Goal: Find specific page/section: Find specific page/section

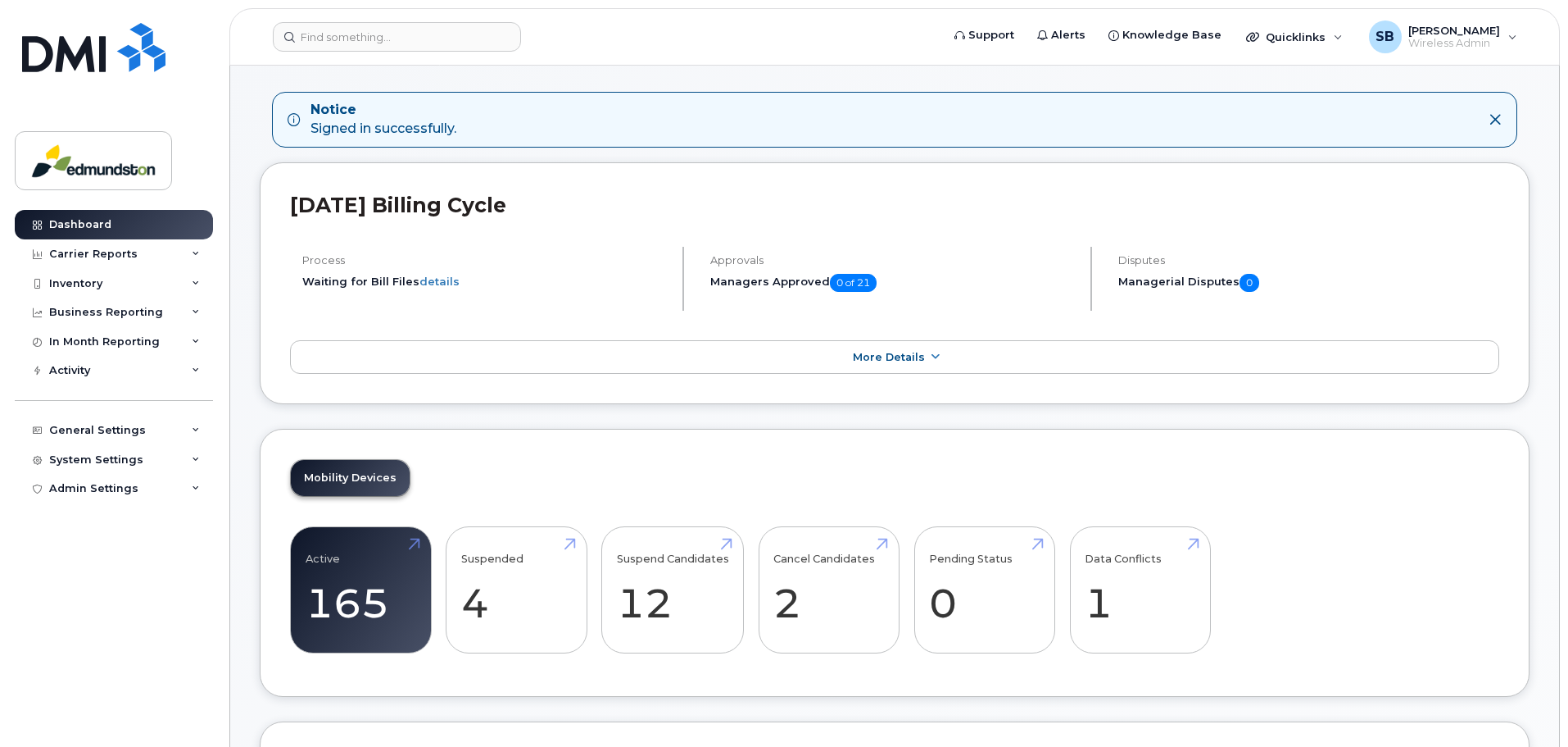
scroll to position [164, 0]
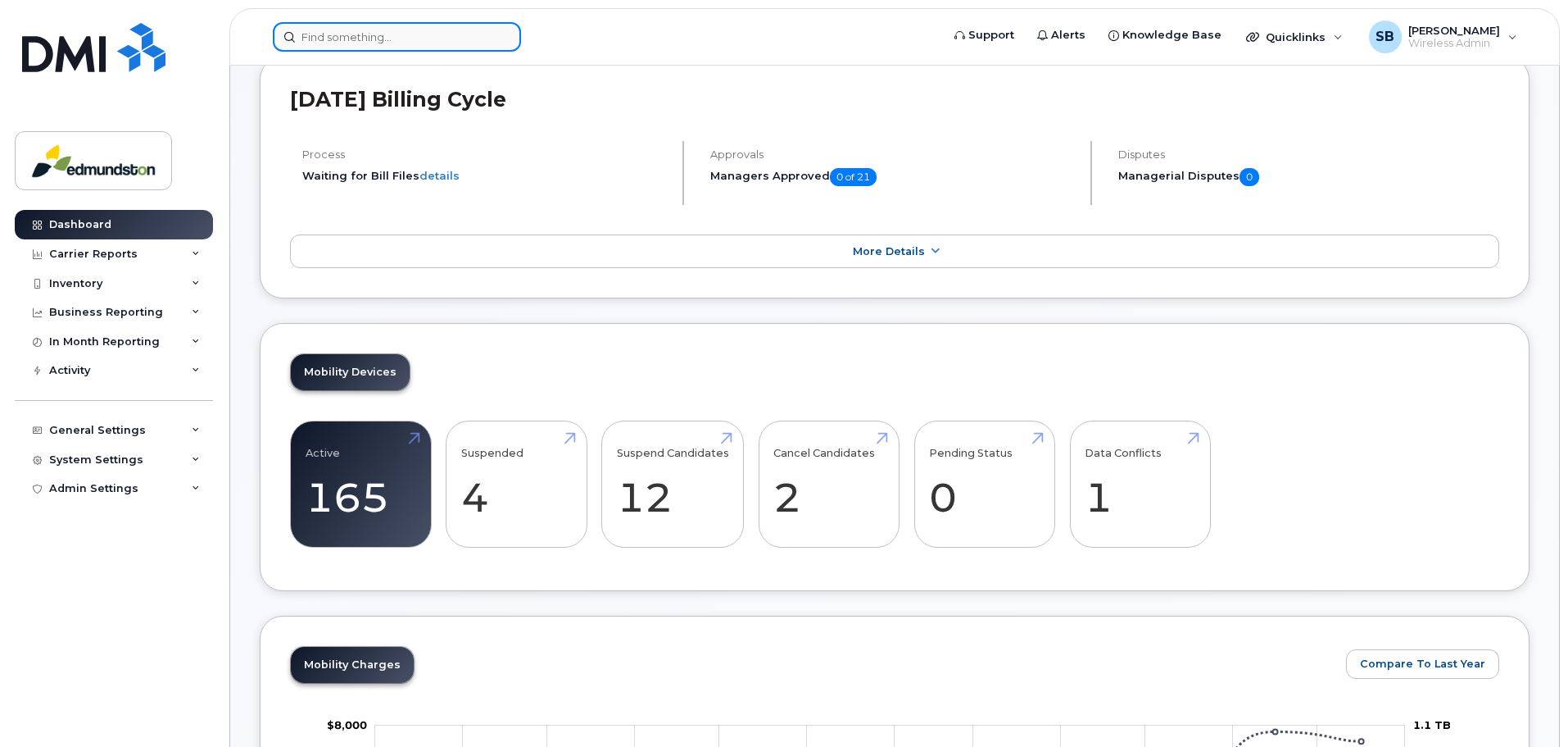
click at [331, 33] on input at bounding box center [397, 37] width 248 height 30
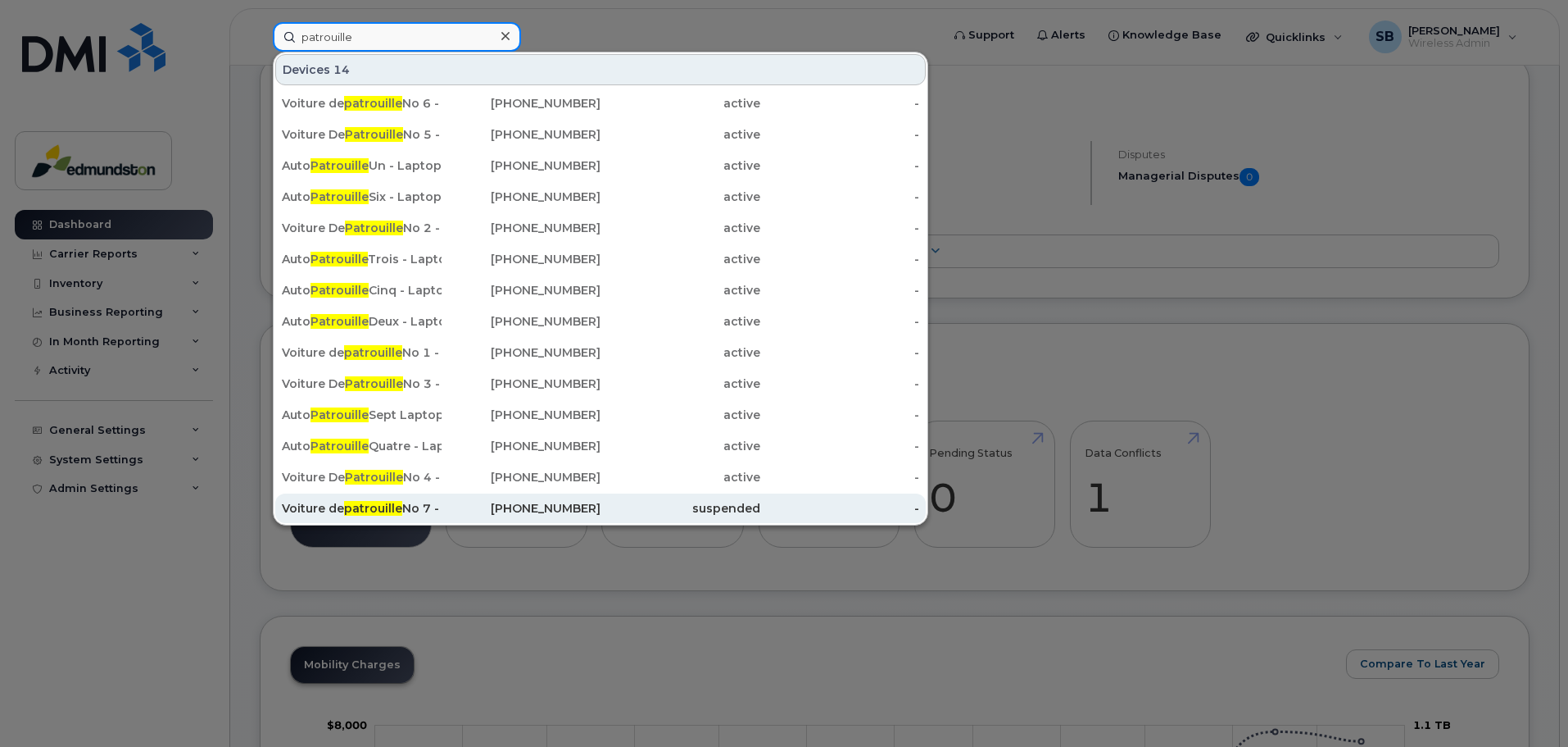
type input "patrouille"
click at [383, 506] on span "patrouille" at bounding box center [373, 508] width 58 height 15
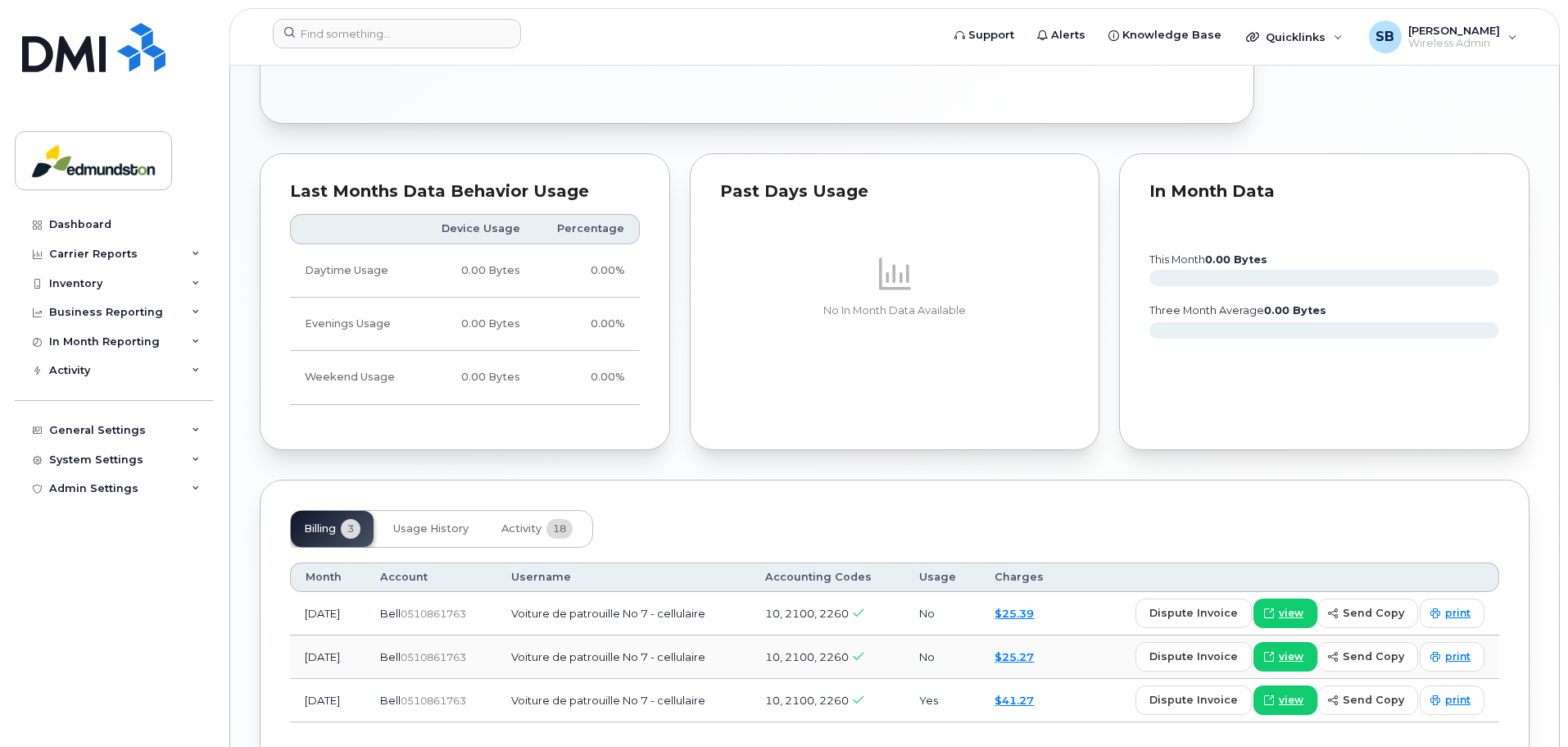
scroll to position [1066, 0]
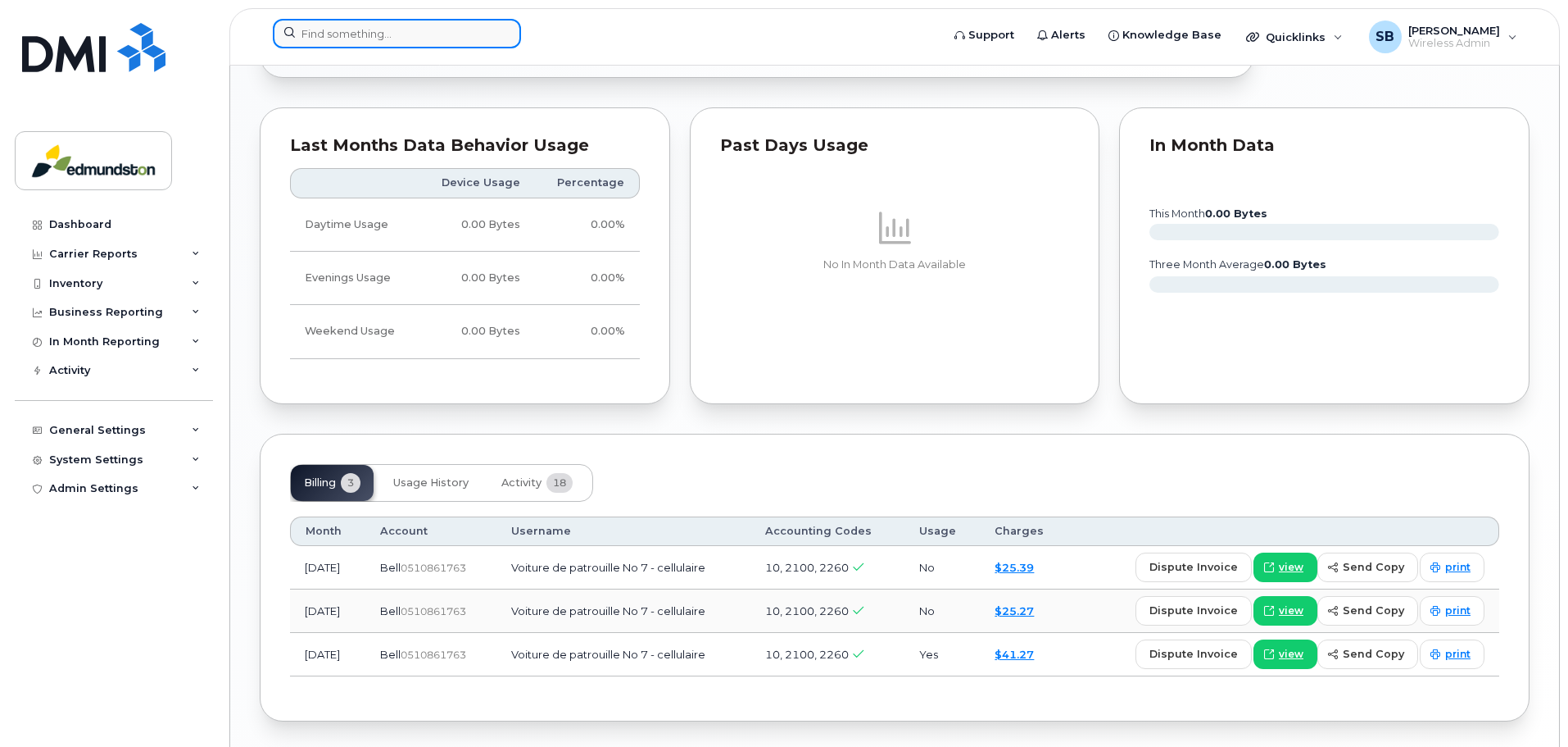
click at [359, 46] on input at bounding box center [397, 33] width 248 height 30
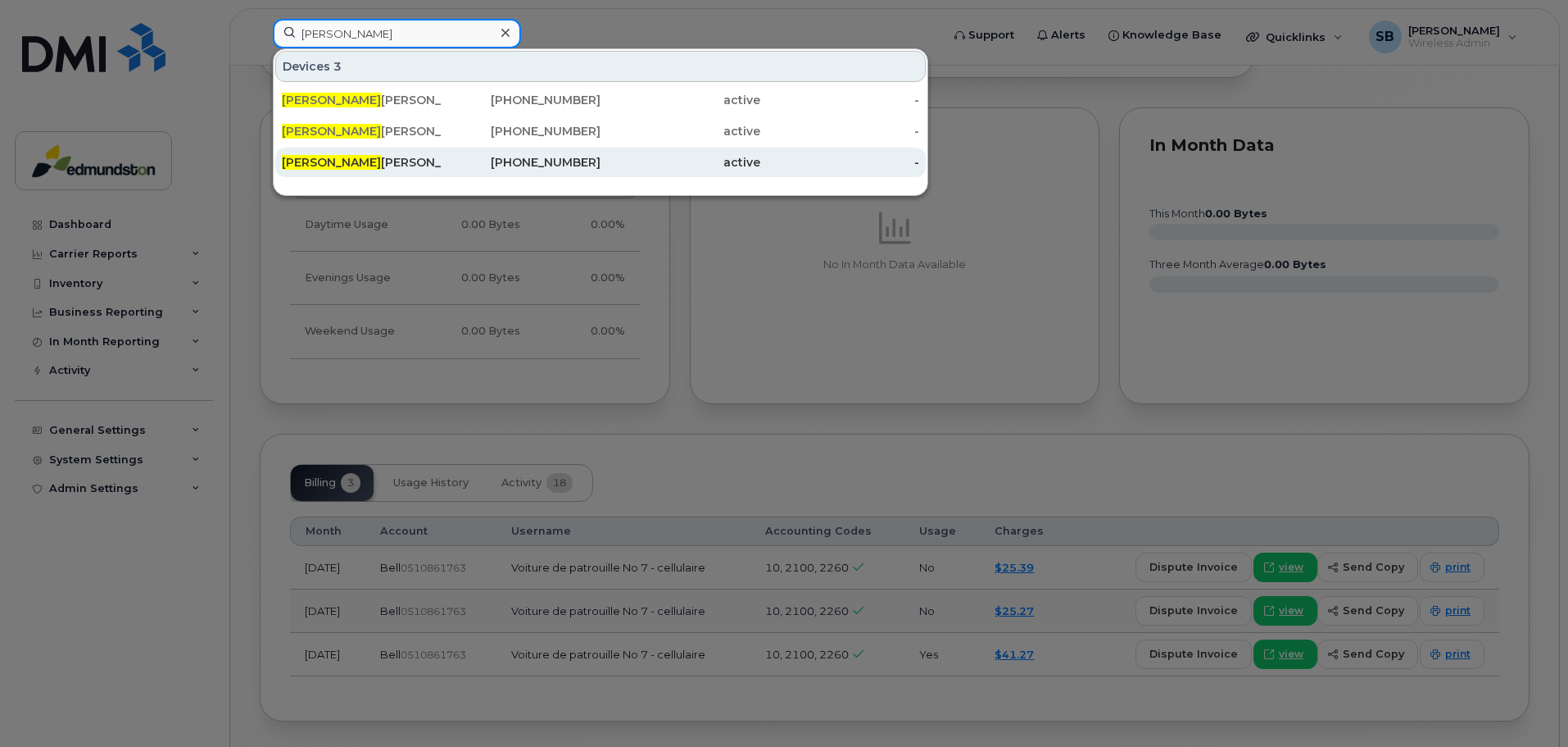
type input "eric"
click at [341, 159] on div "Eric Mcguire" at bounding box center [362, 163] width 160 height 17
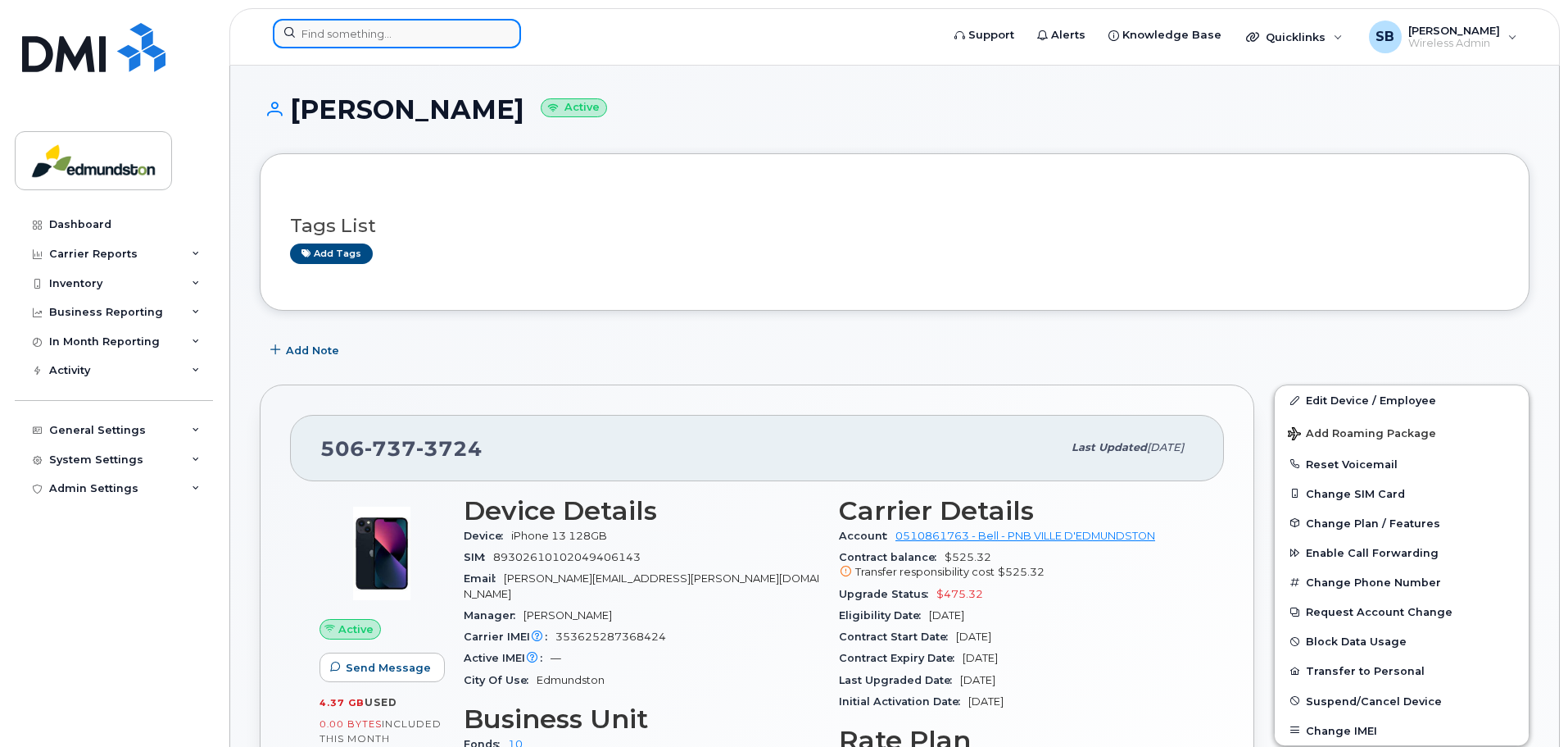
click at [389, 27] on input at bounding box center [397, 33] width 248 height 30
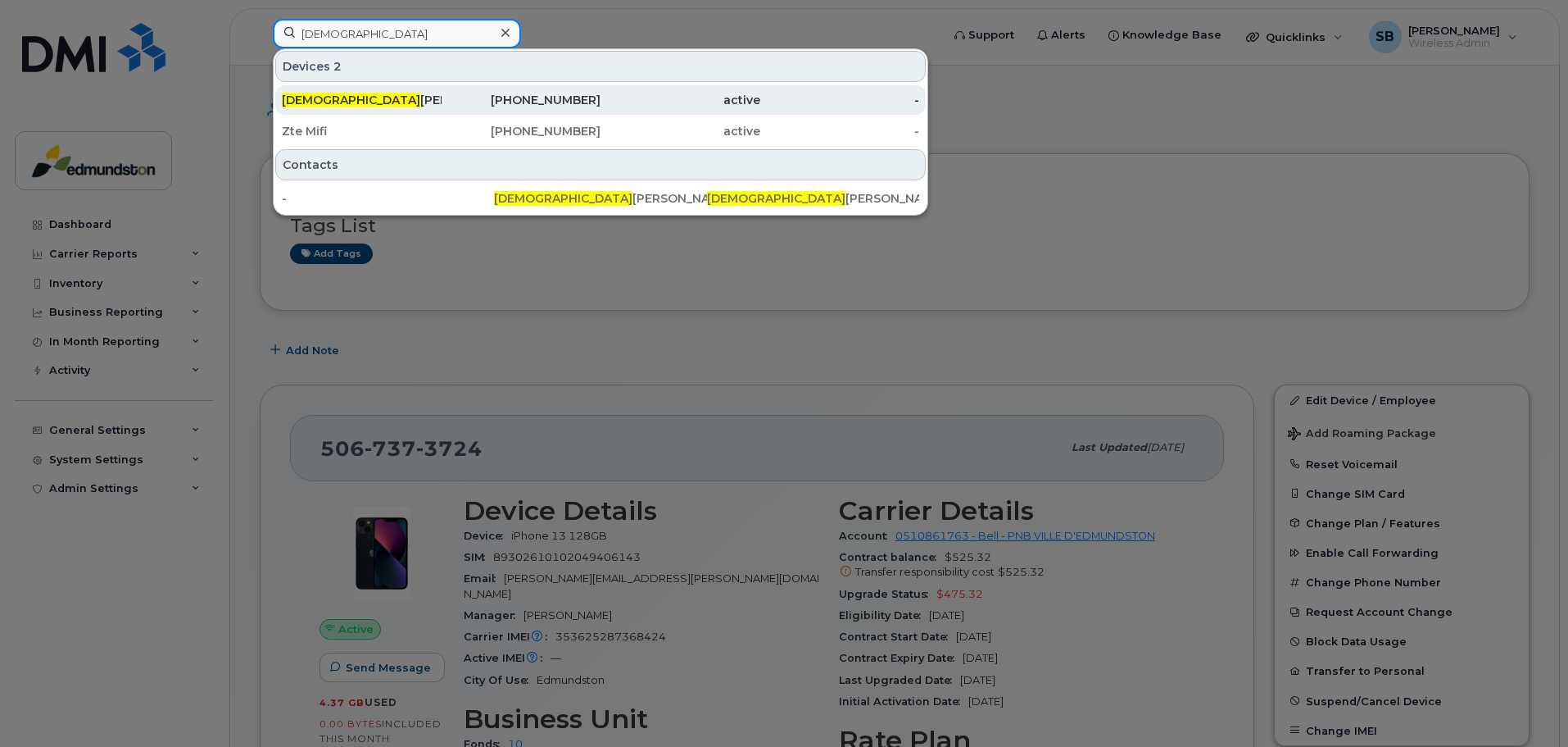
type input "christ"
click at [441, 92] on div "Christ ian Michaud" at bounding box center [521, 100] width 160 height 30
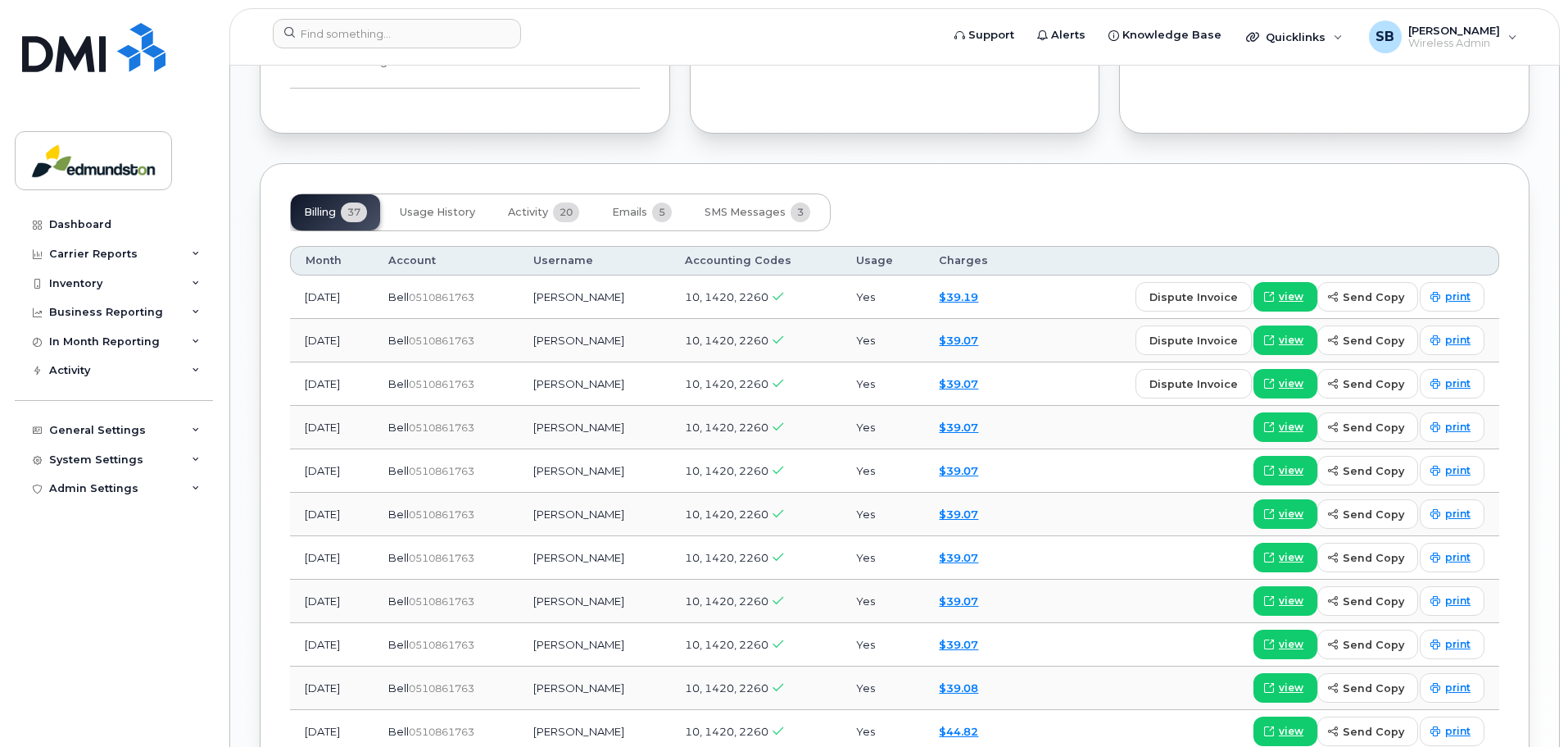
scroll to position [1312, 0]
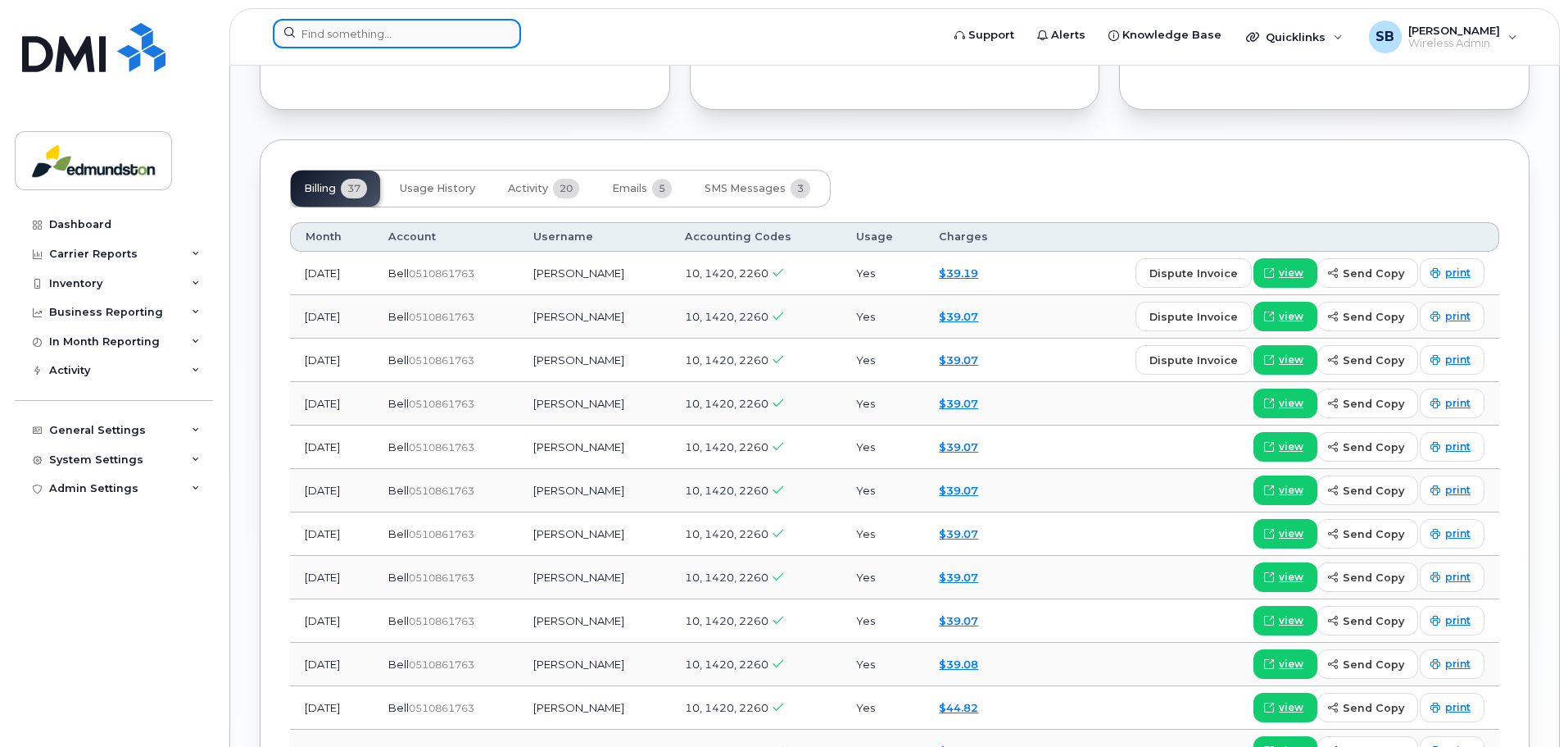
click at [376, 34] on input at bounding box center [397, 33] width 248 height 30
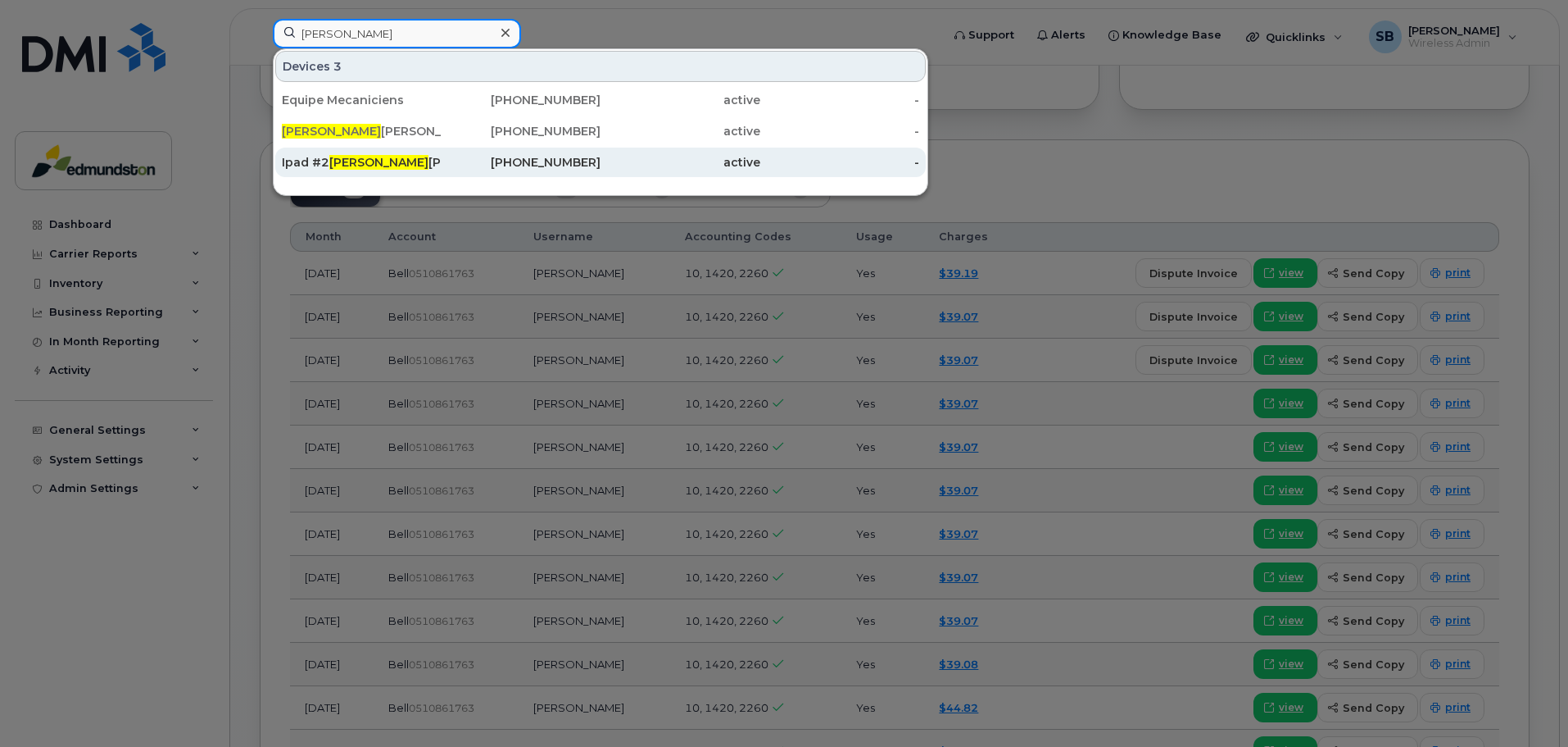
type input "gary"
click at [441, 154] on div "Ipad #2 Gary Cyr" at bounding box center [521, 162] width 160 height 30
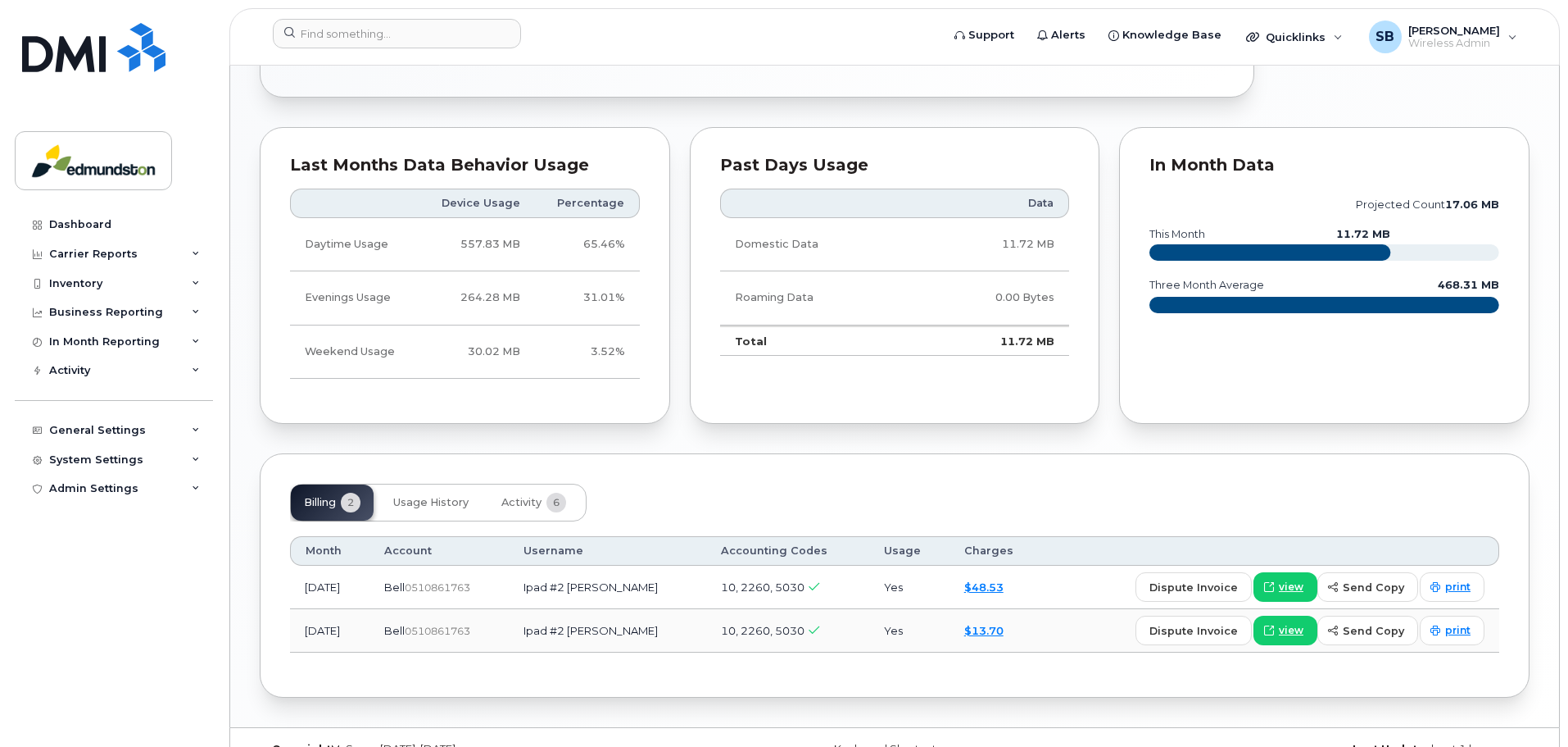
scroll to position [814, 0]
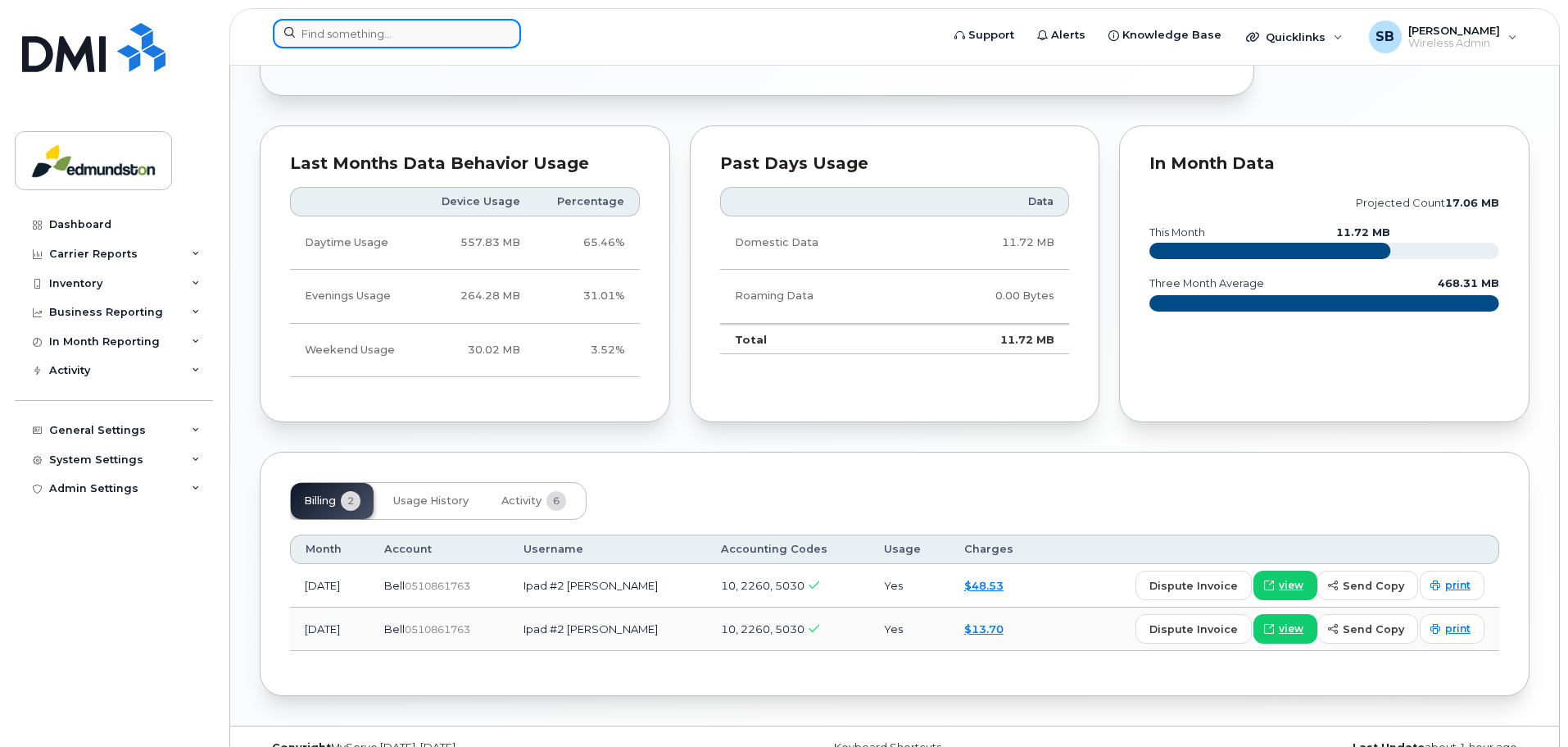
click at [403, 32] on input at bounding box center [397, 33] width 248 height 30
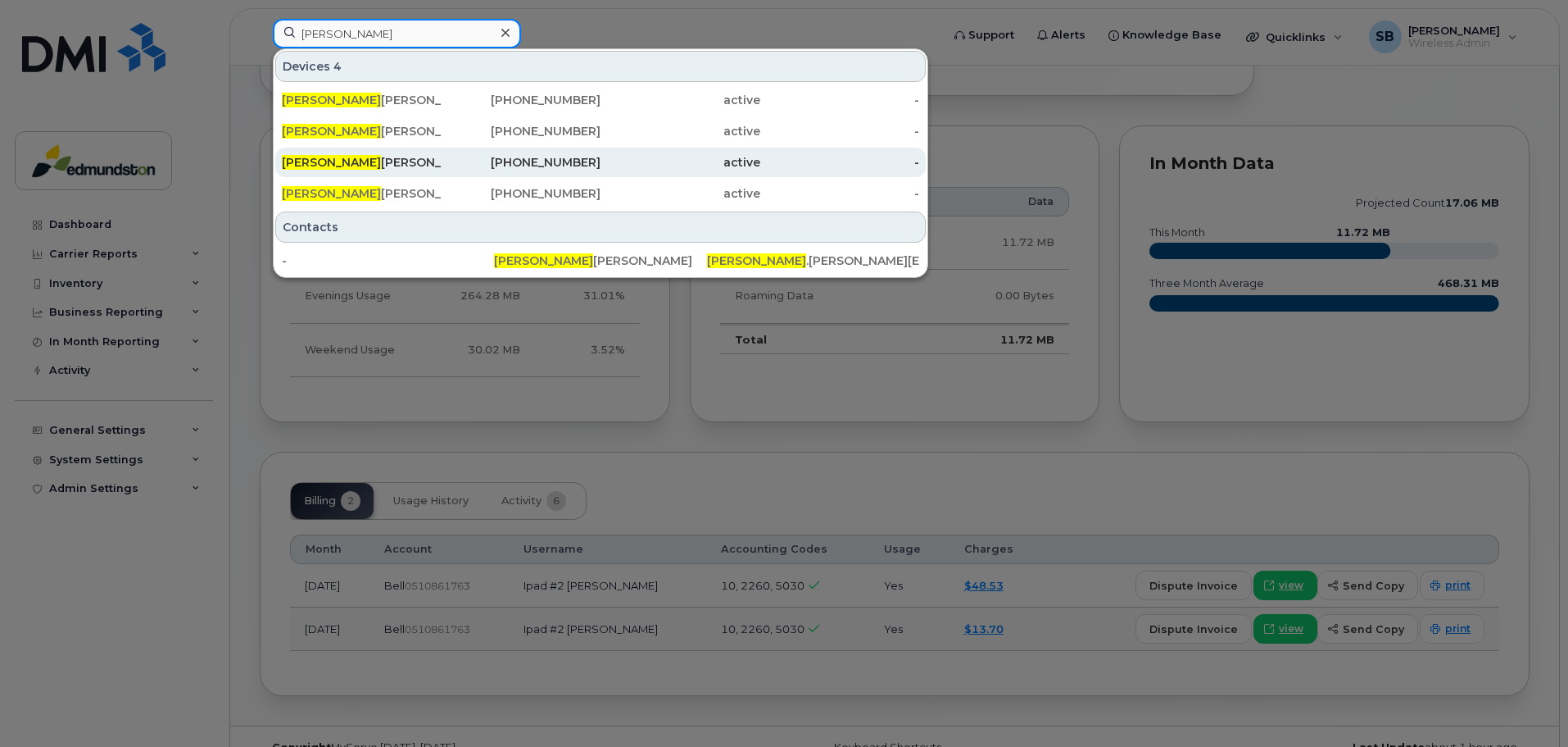
type input "[PERSON_NAME]"
click at [352, 167] on div "Richard Daigle" at bounding box center [362, 163] width 160 height 17
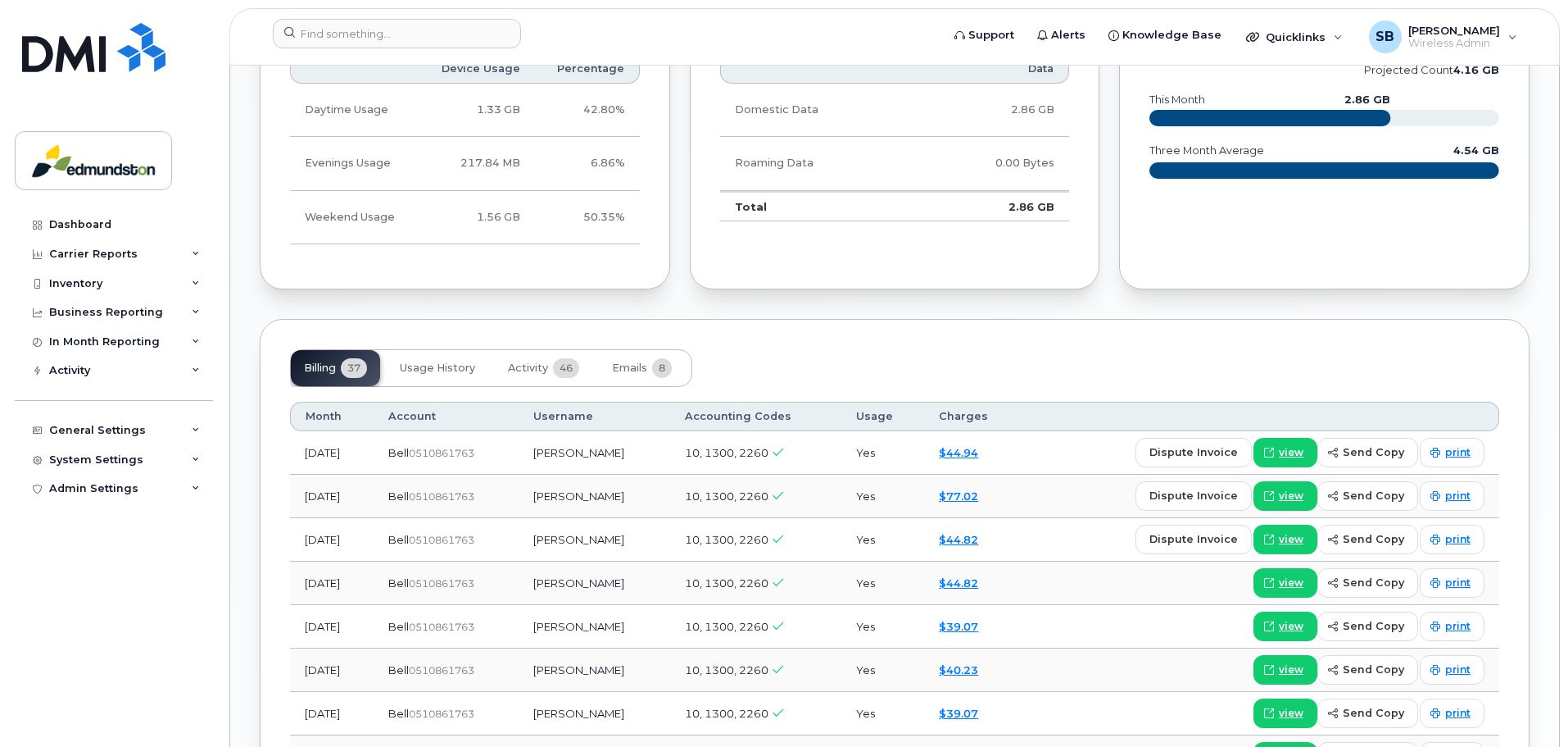
scroll to position [1066, 0]
